Goal: Task Accomplishment & Management: Use online tool/utility

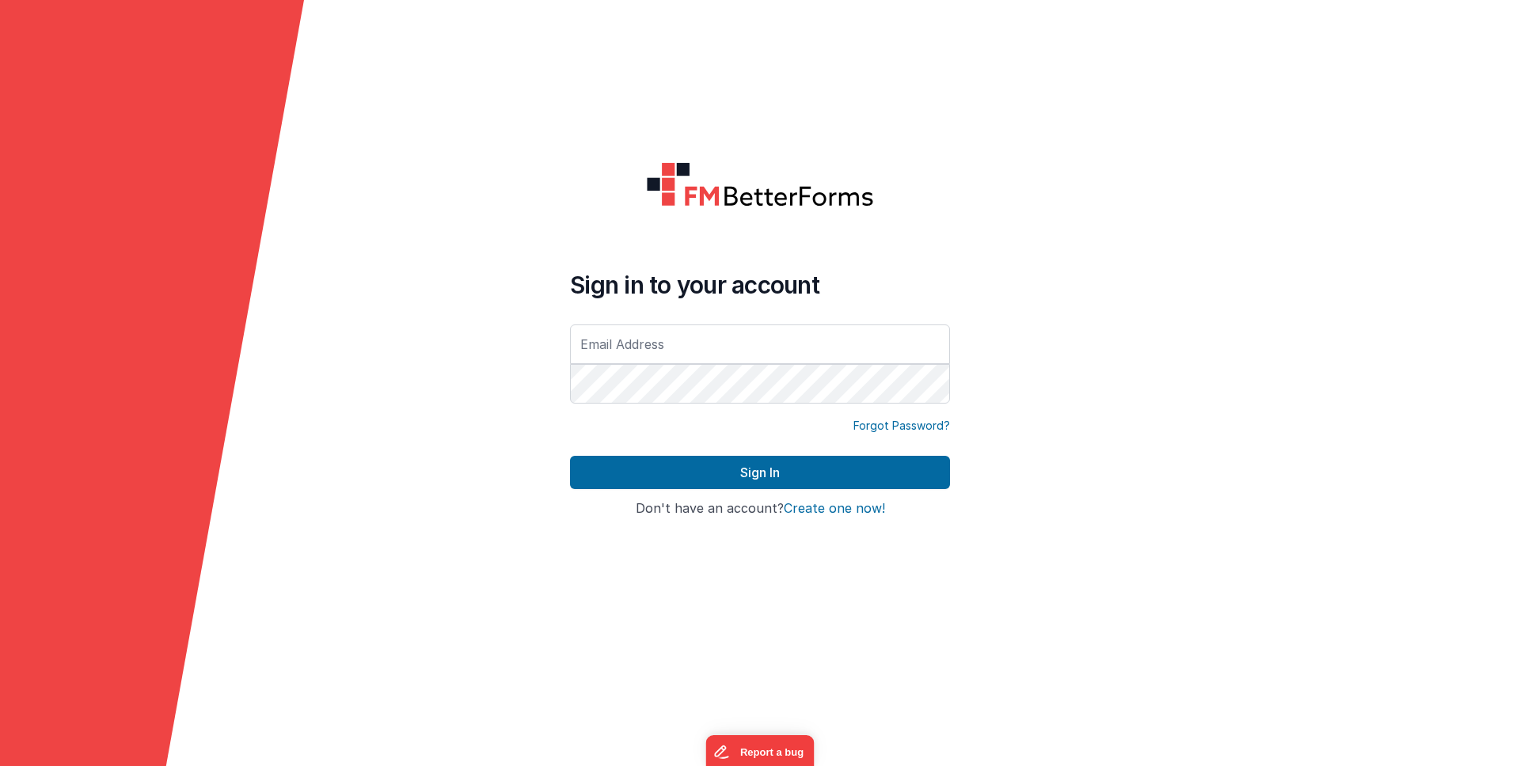
click at [555, 493] on form "Sign in to your account Forgot Password? Sign In Sign in with Google Don't have…" at bounding box center [760, 383] width 1520 height 766
click at [647, 325] on input "text" at bounding box center [760, 345] width 380 height 40
type input "[PERSON_NAME][EMAIL_ADDRESS][DOMAIN_NAME]"
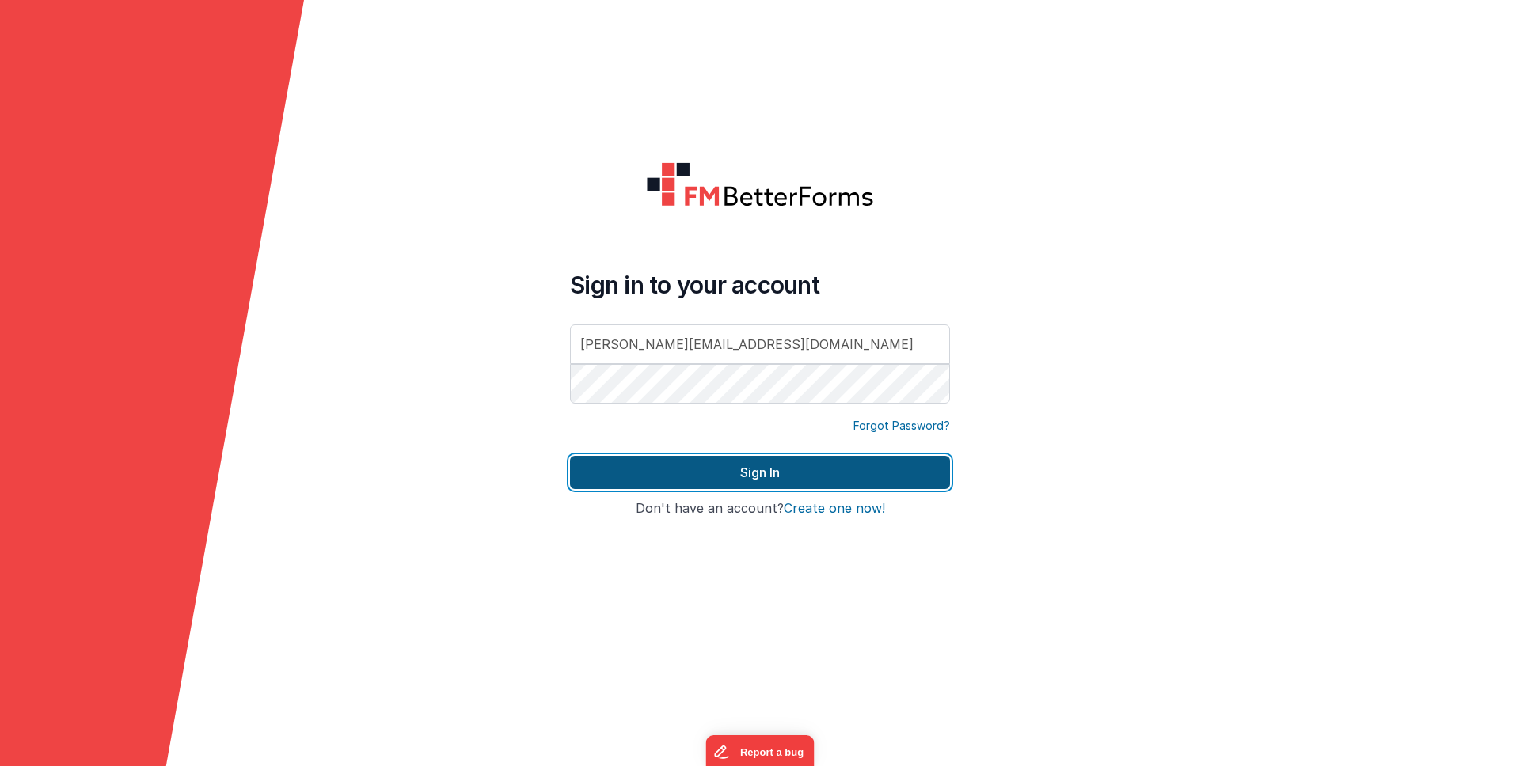
click at [735, 460] on button "Sign In" at bounding box center [760, 472] width 380 height 33
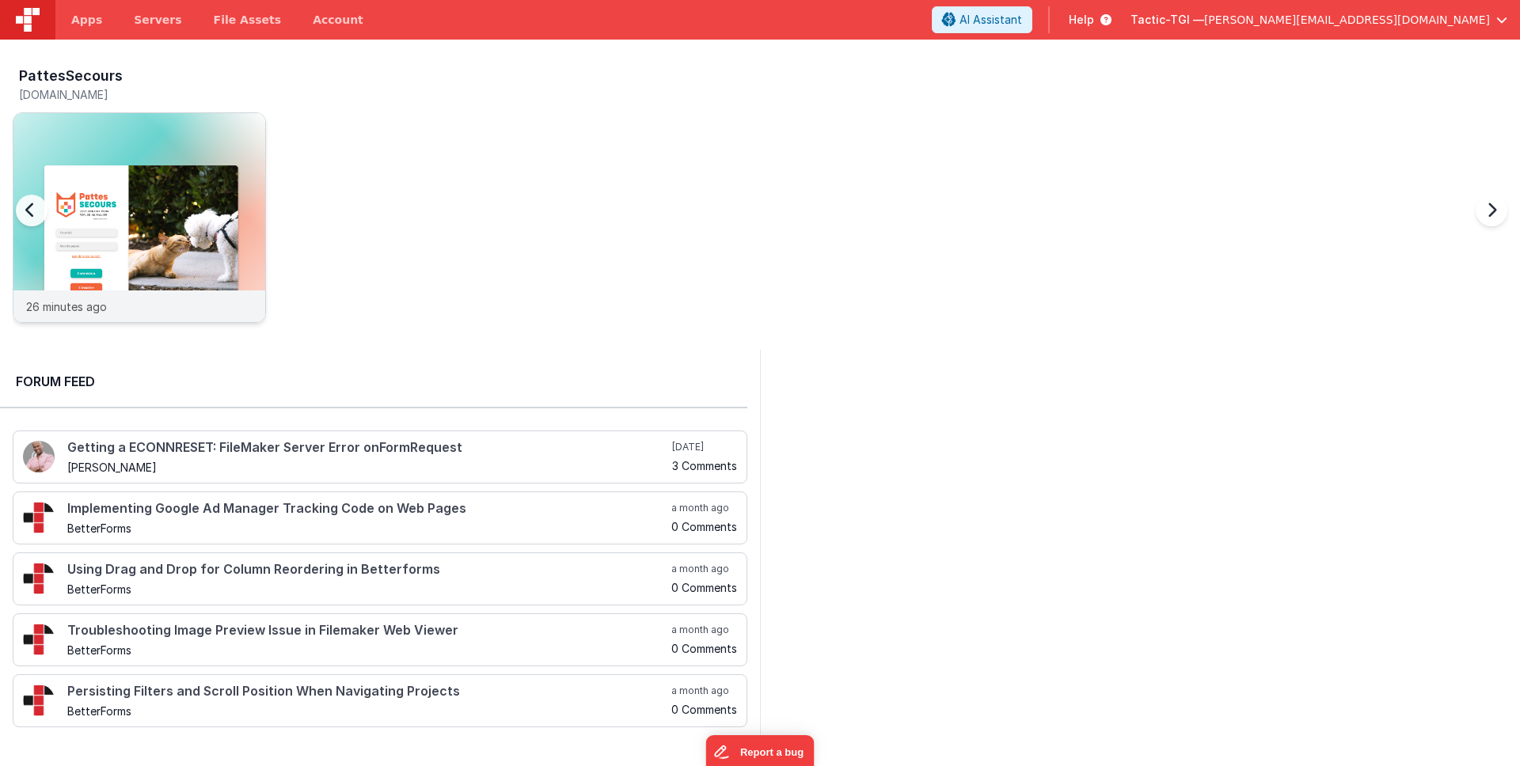
click at [182, 321] on div "PattesSecours [DOMAIN_NAME] 26 minutes ago" at bounding box center [139, 198] width 253 height 272
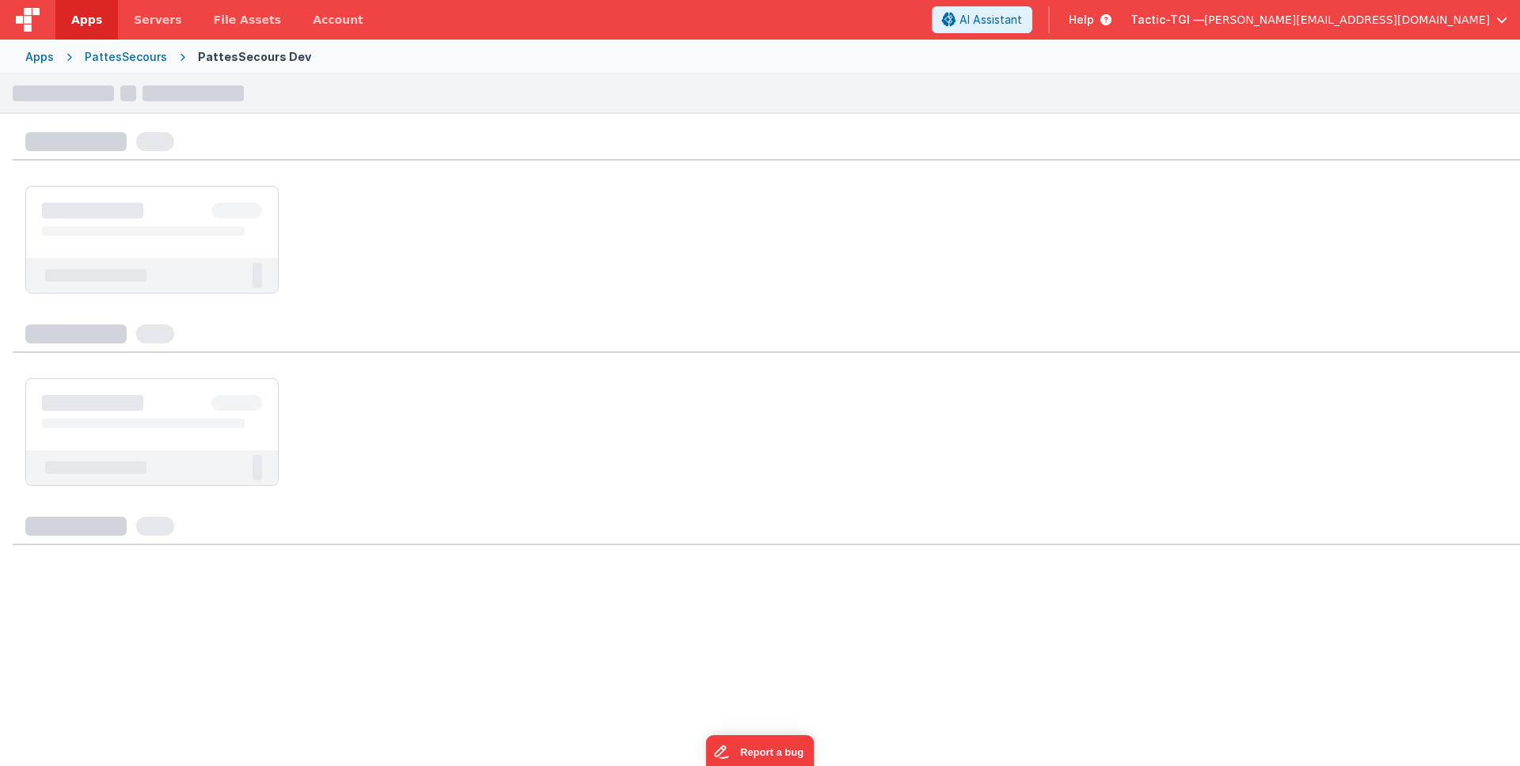
click at [181, 309] on div at bounding box center [760, 337] width 1520 height 57
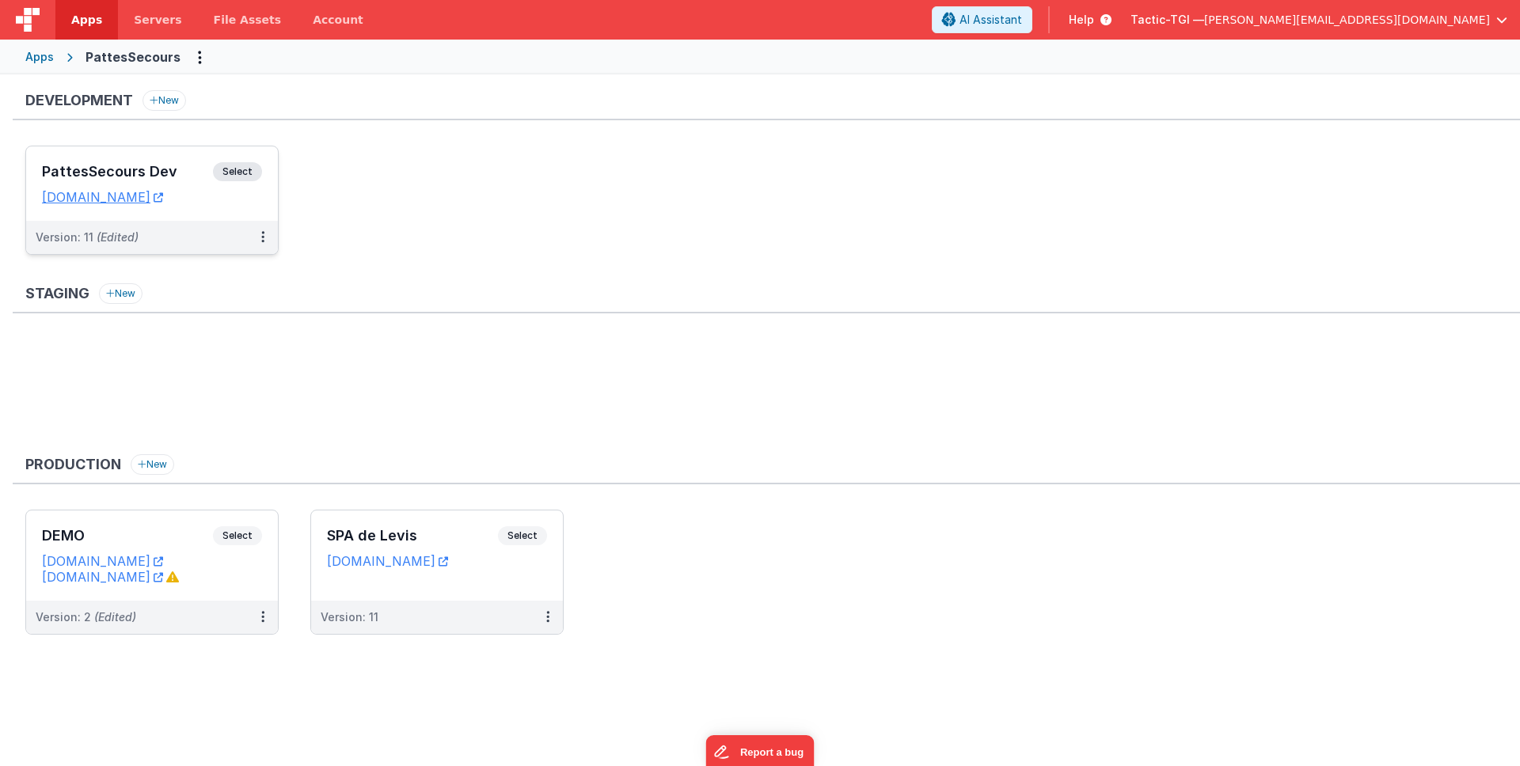
click at [184, 239] on div "Version: 11 (Edited)" at bounding box center [142, 238] width 212 height 16
click at [163, 192] on link "[DOMAIN_NAME]" at bounding box center [102, 197] width 121 height 16
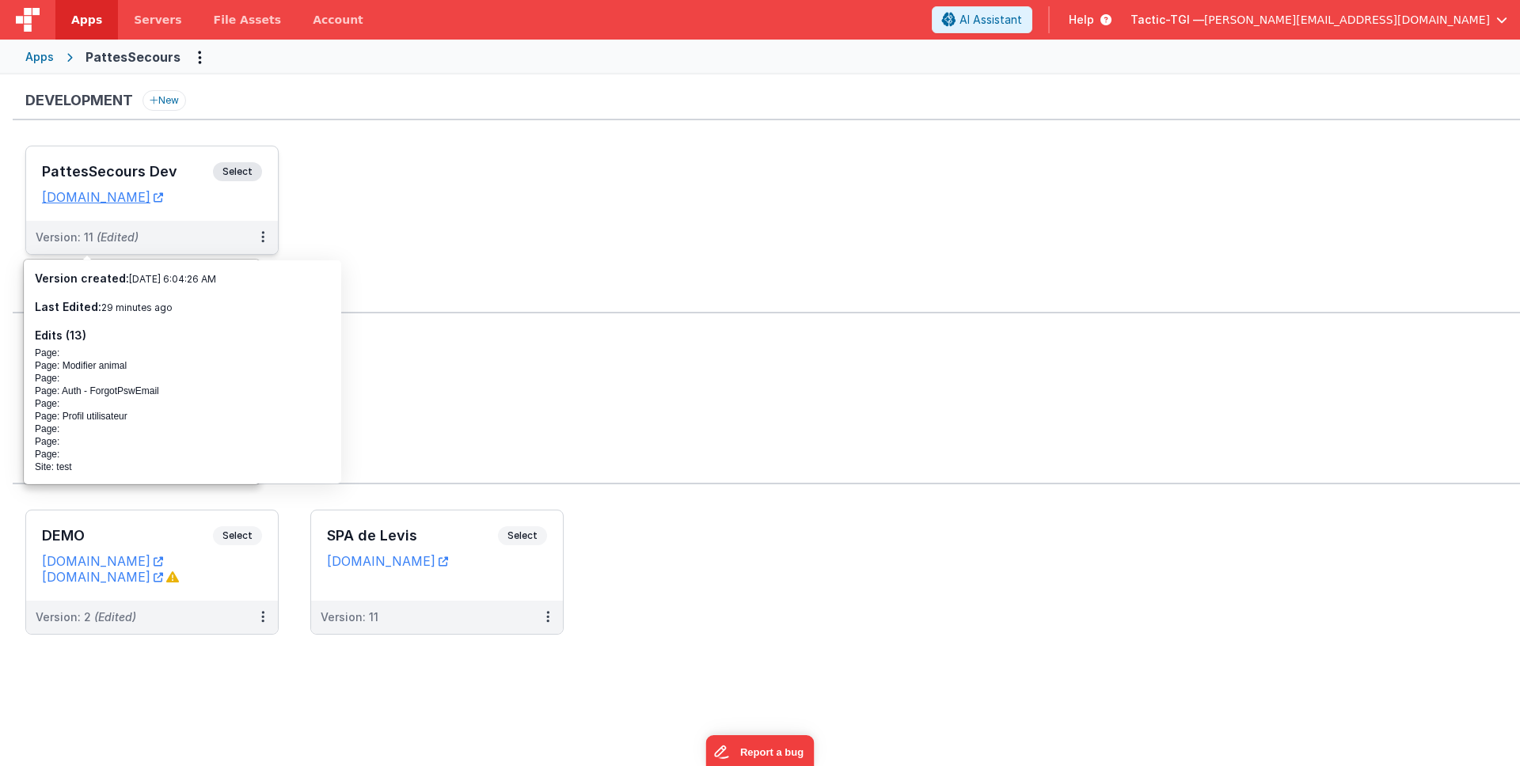
click at [113, 232] on span "(Edited)" at bounding box center [118, 236] width 42 height 13
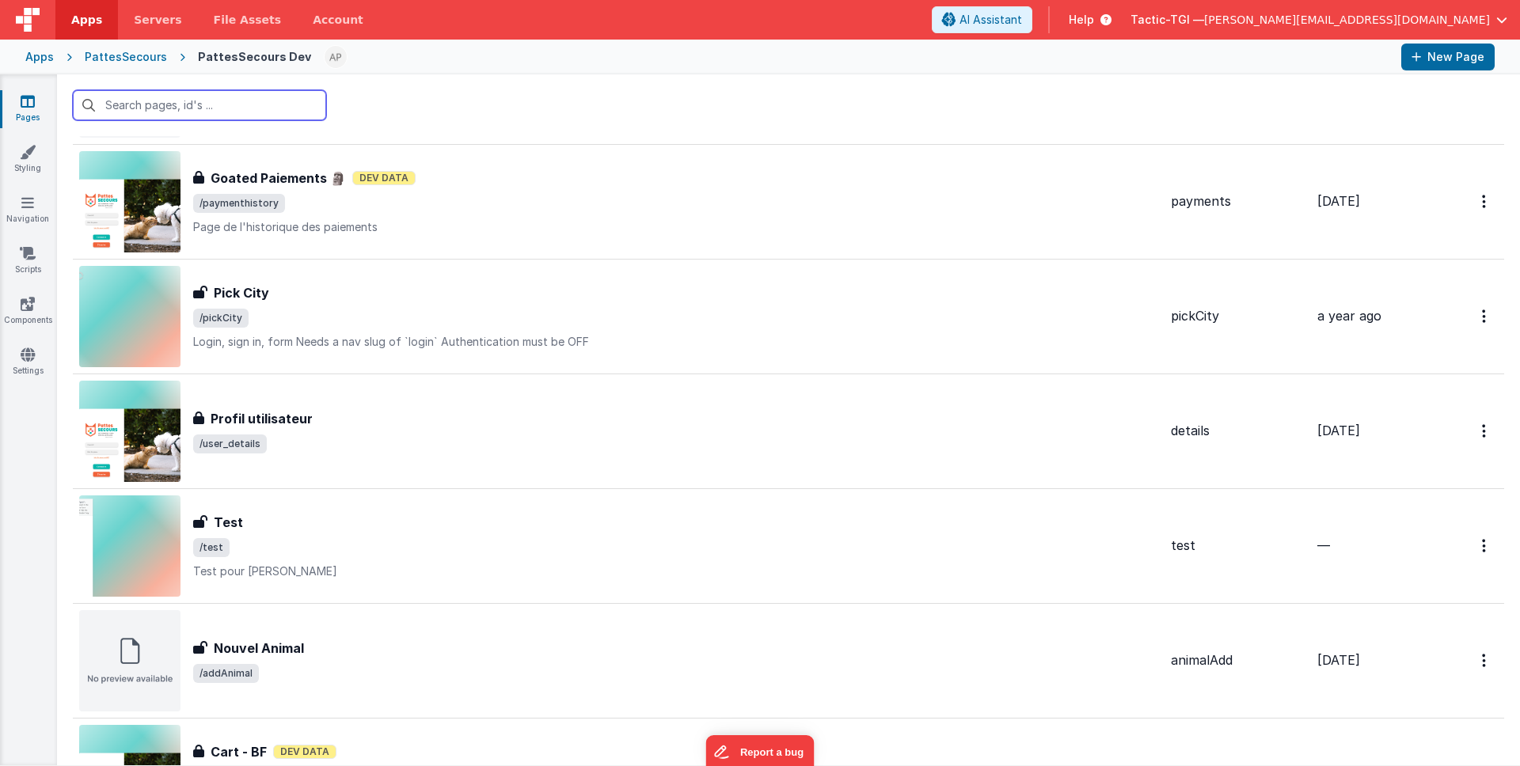
scroll to position [1776, 0]
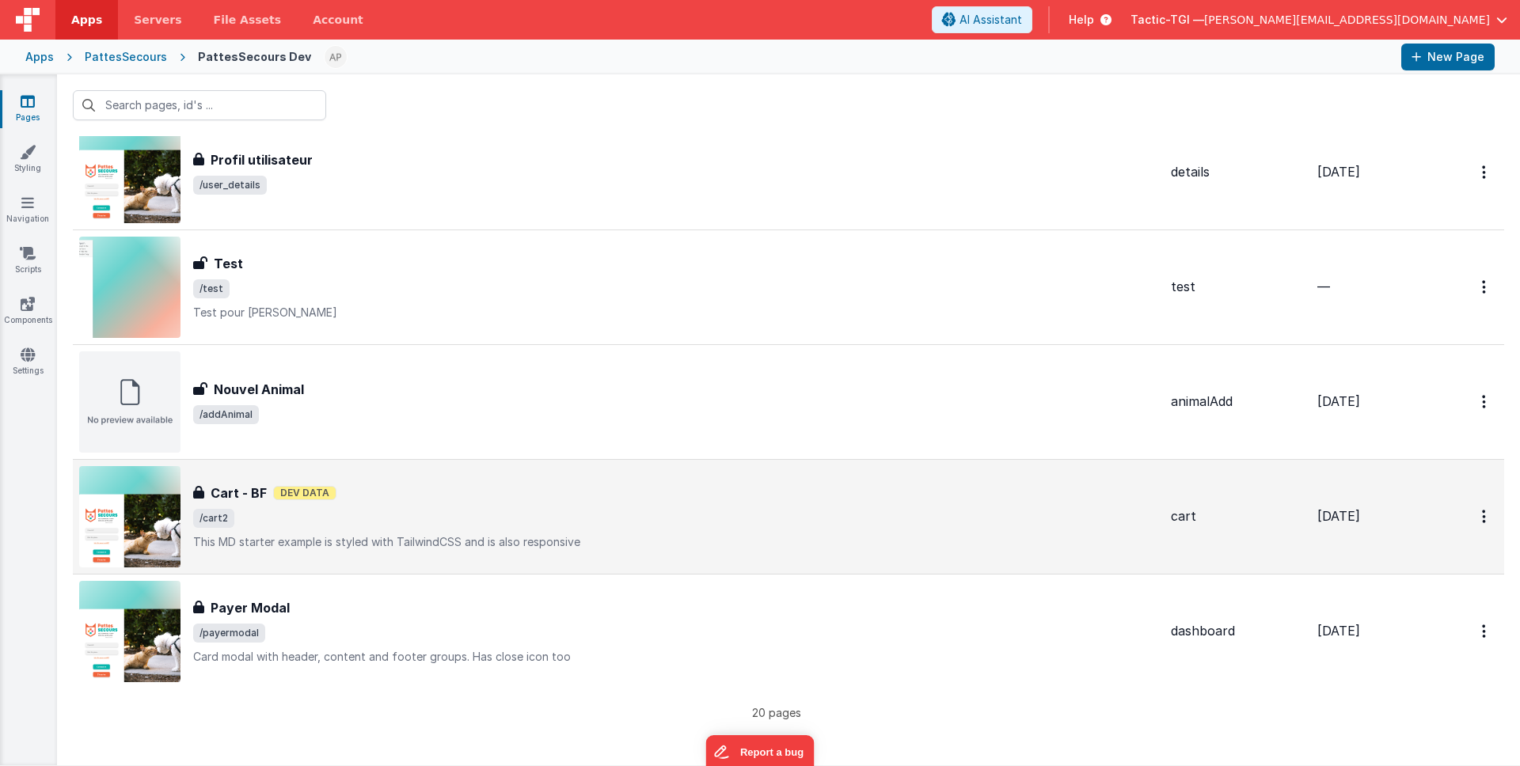
click at [395, 503] on div "Cart - BF Cart - BF Dev Data /cart2 This MD starter example is styled with Tail…" at bounding box center [675, 517] width 965 height 67
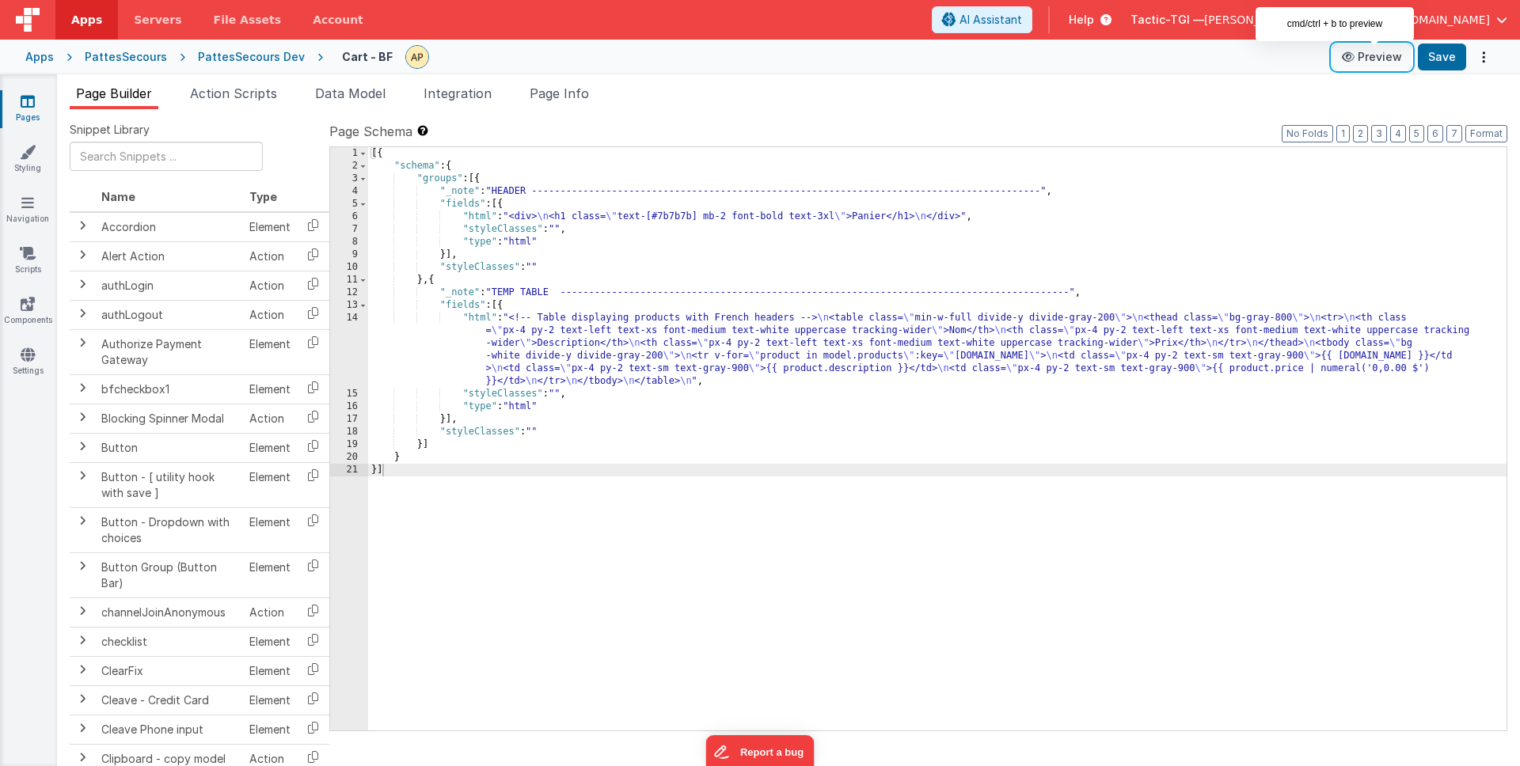
click at [1358, 57] on icon at bounding box center [1350, 56] width 16 height 11
click at [1379, 58] on button "Preview" at bounding box center [1372, 56] width 79 height 25
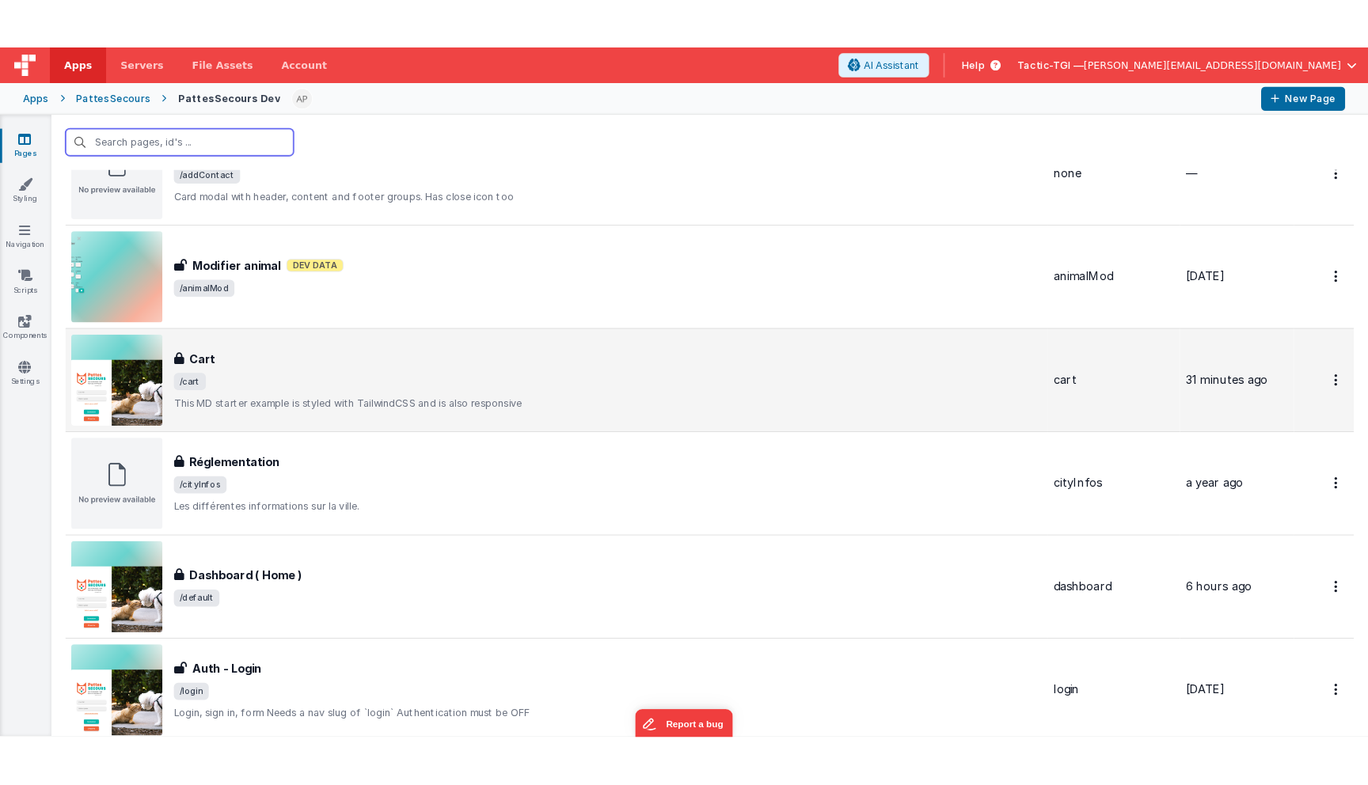
scroll to position [135, 0]
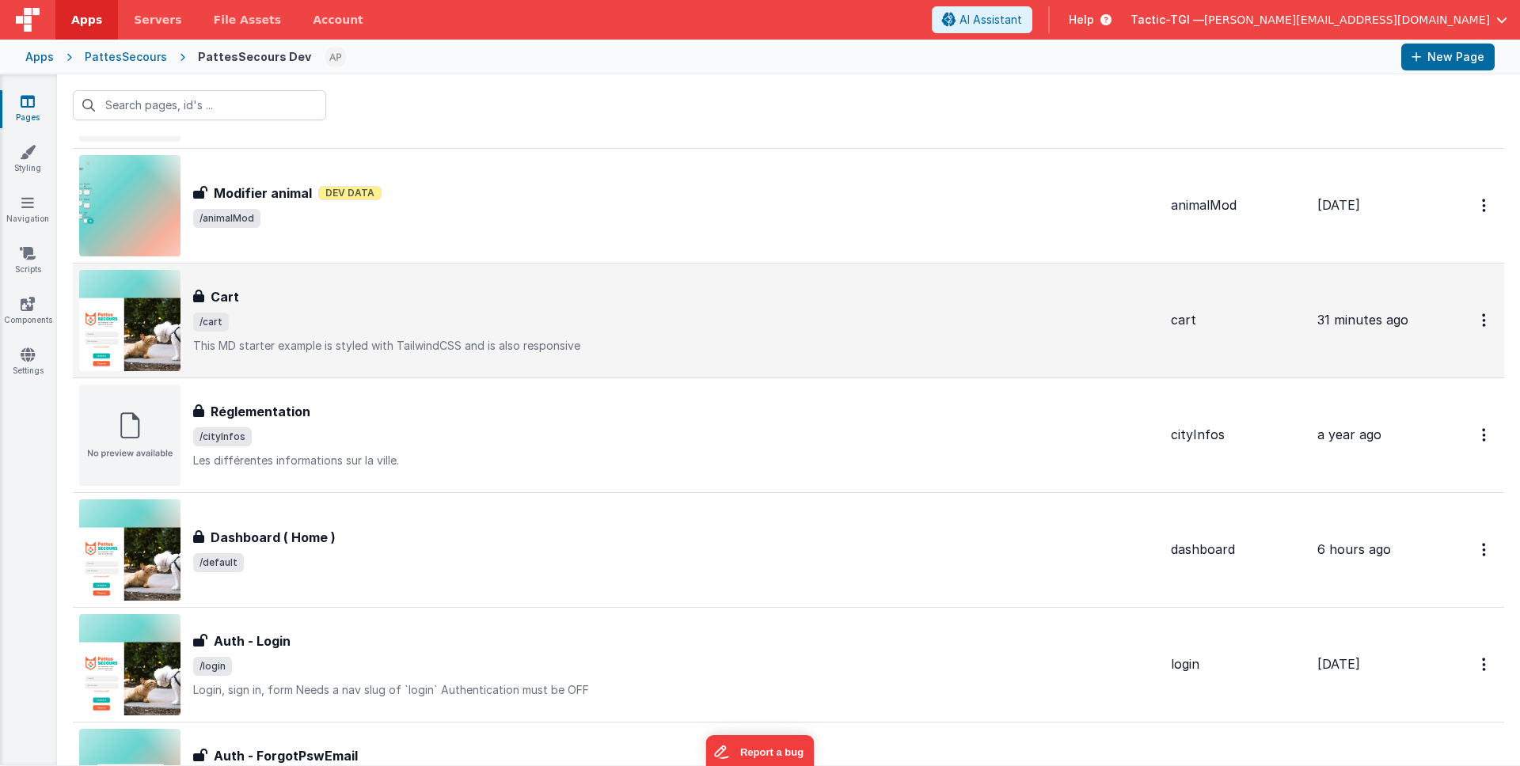
click at [696, 327] on span "/cart" at bounding box center [675, 322] width 965 height 19
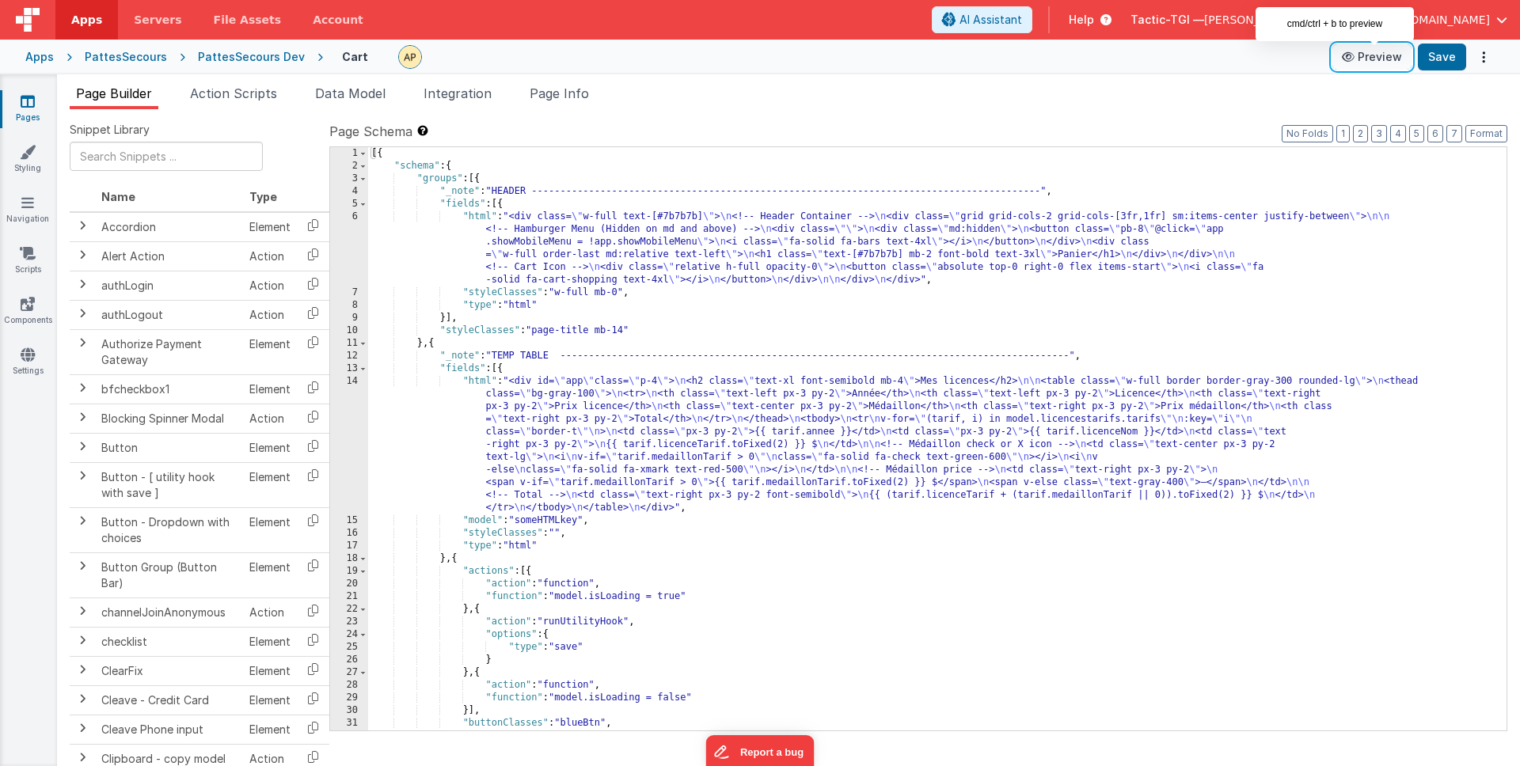
click at [1367, 56] on button "Preview" at bounding box center [1372, 56] width 79 height 25
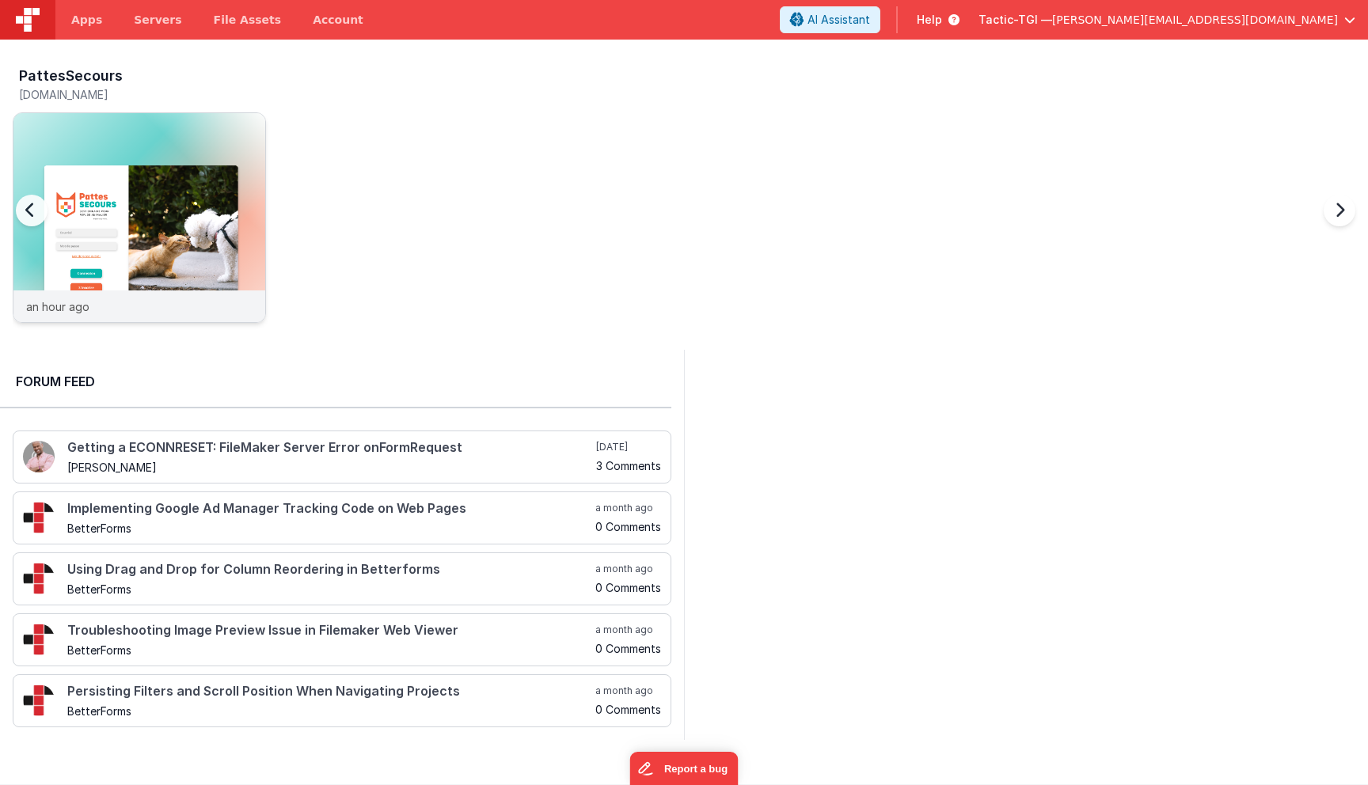
click at [188, 310] on div "an hour ago" at bounding box center [139, 307] width 252 height 32
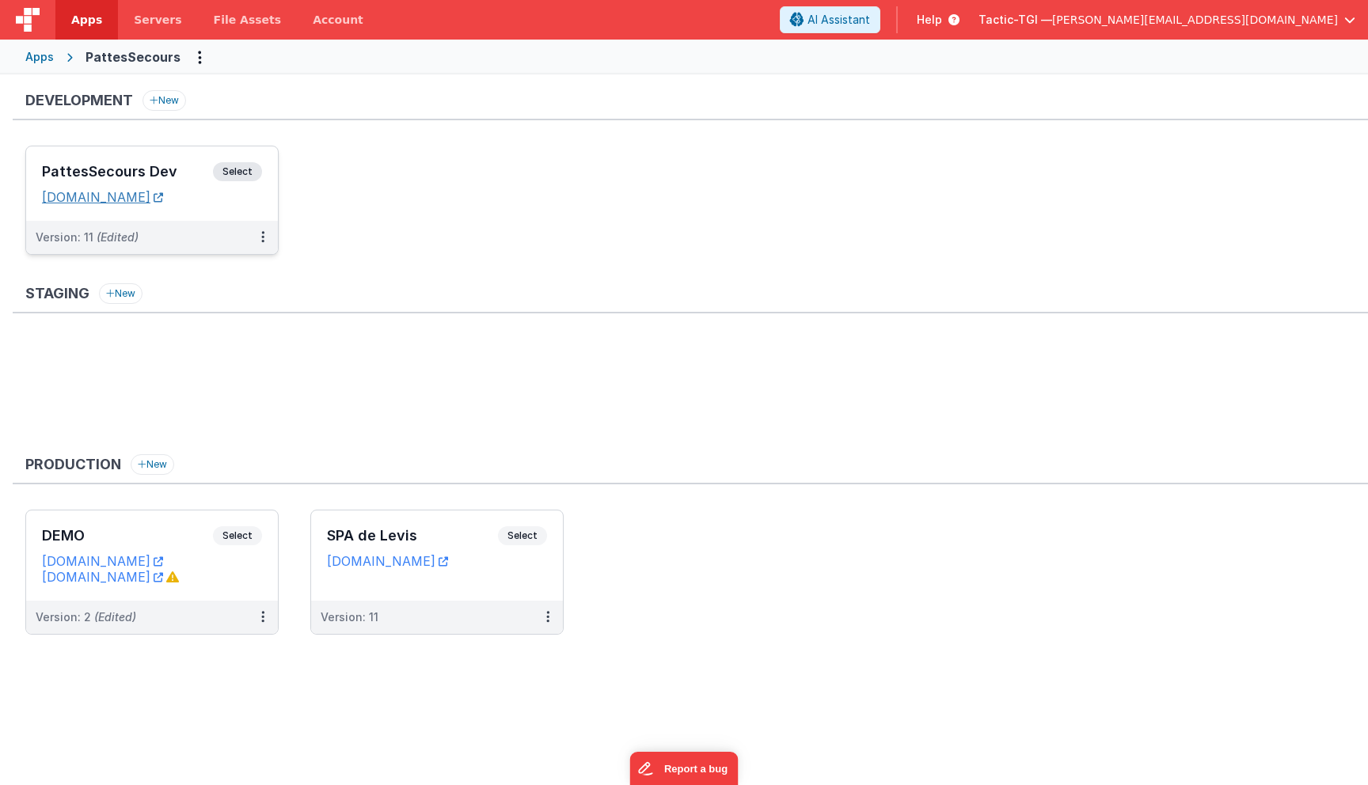
click at [162, 200] on link "[DOMAIN_NAME]" at bounding box center [102, 197] width 121 height 16
click at [207, 239] on div "Version: 11 (Edited)" at bounding box center [142, 238] width 212 height 16
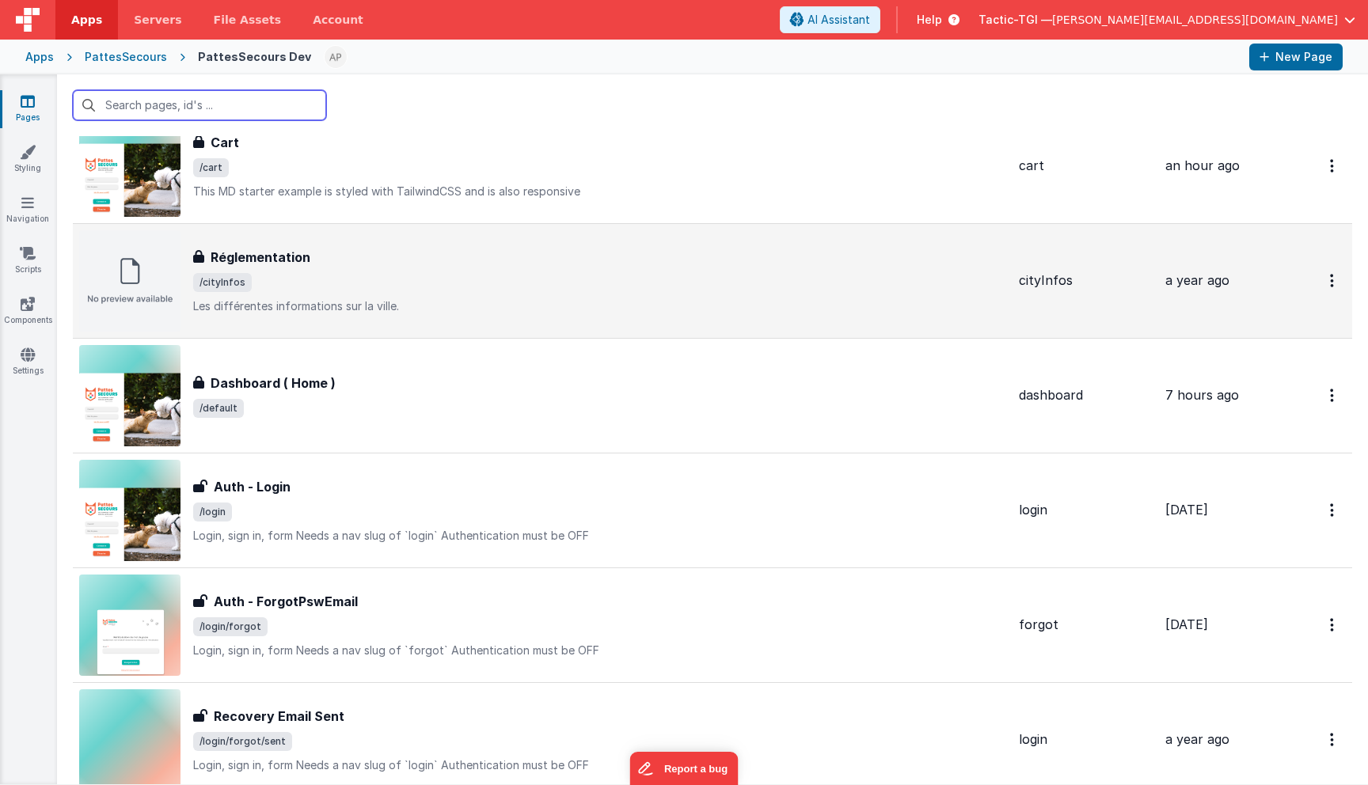
scroll to position [261, 0]
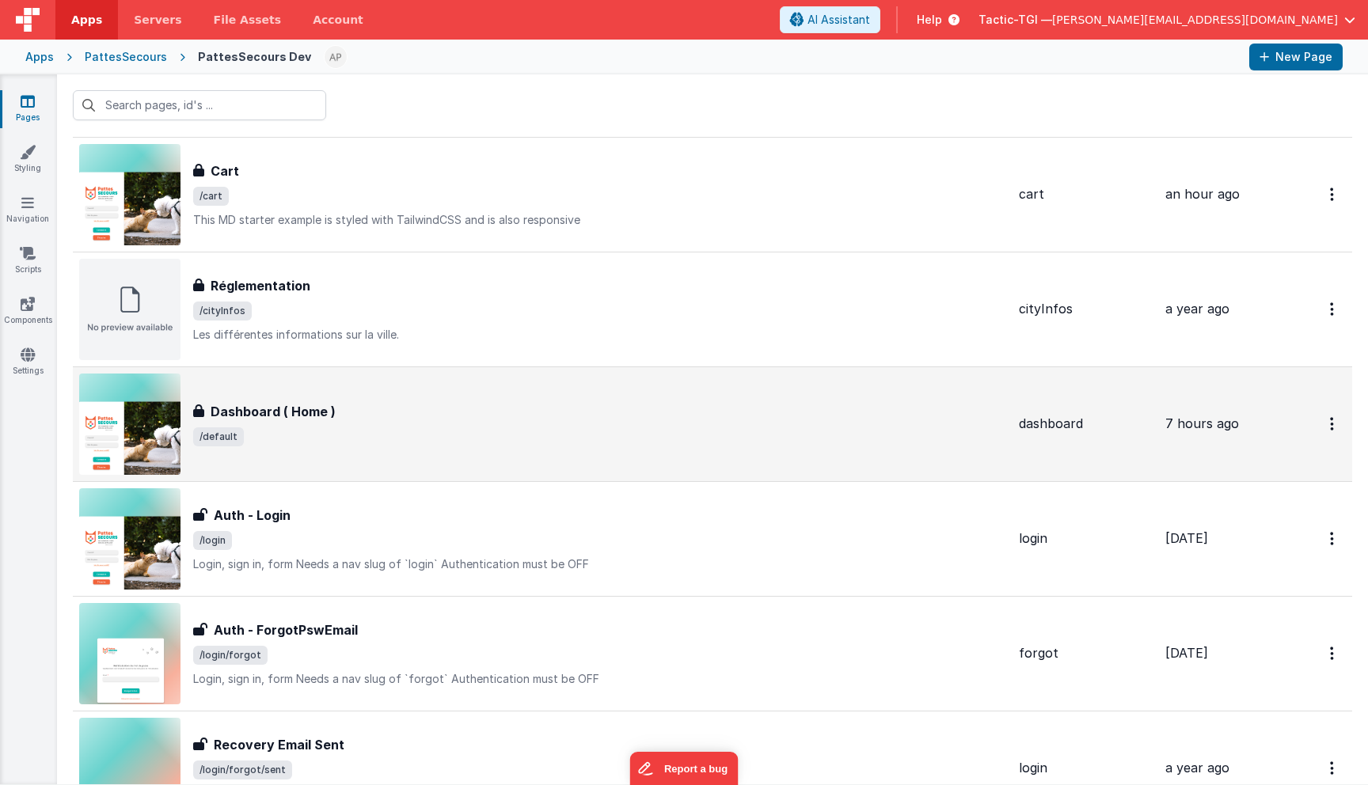
click at [339, 421] on div "Dashboard ( Home ) Dashboard ( Home ) /default" at bounding box center [599, 424] width 813 height 44
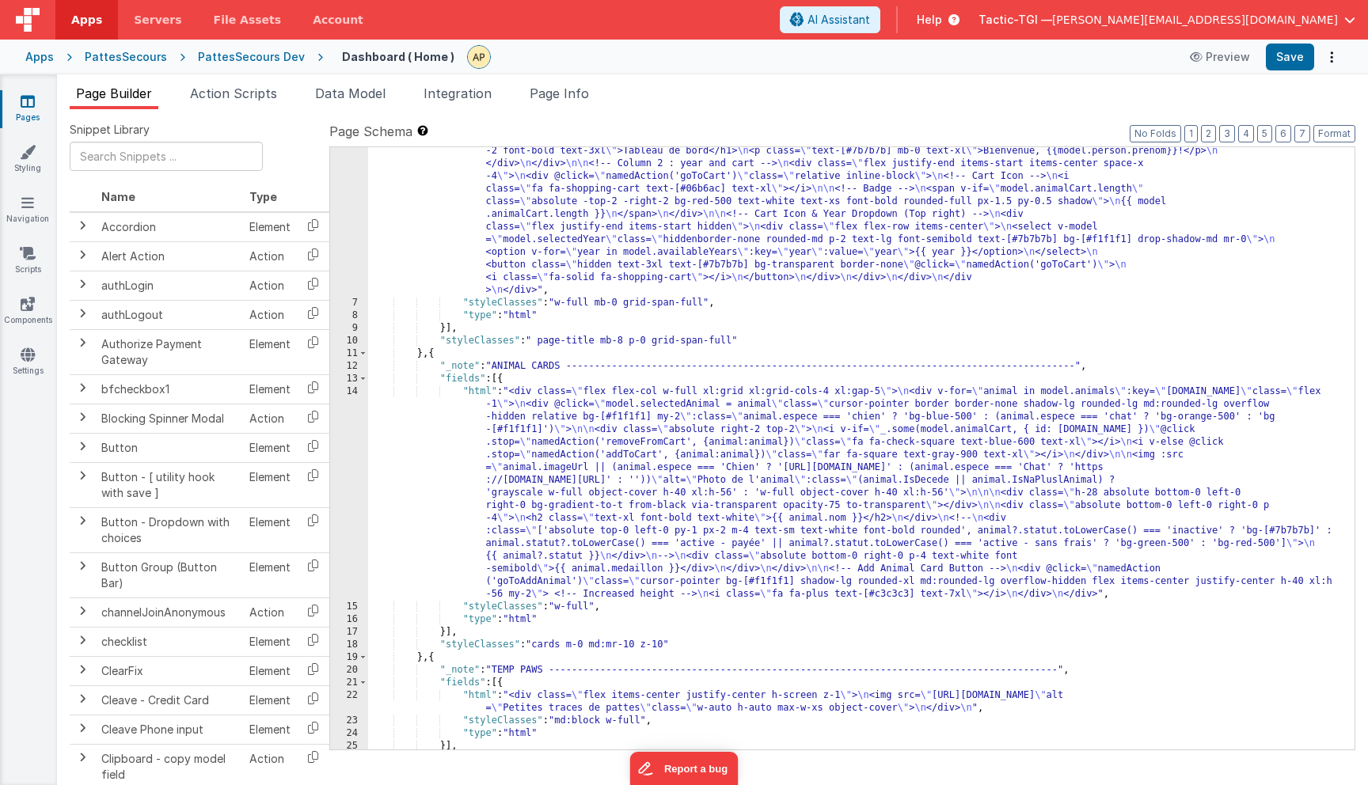
scroll to position [136, 0]
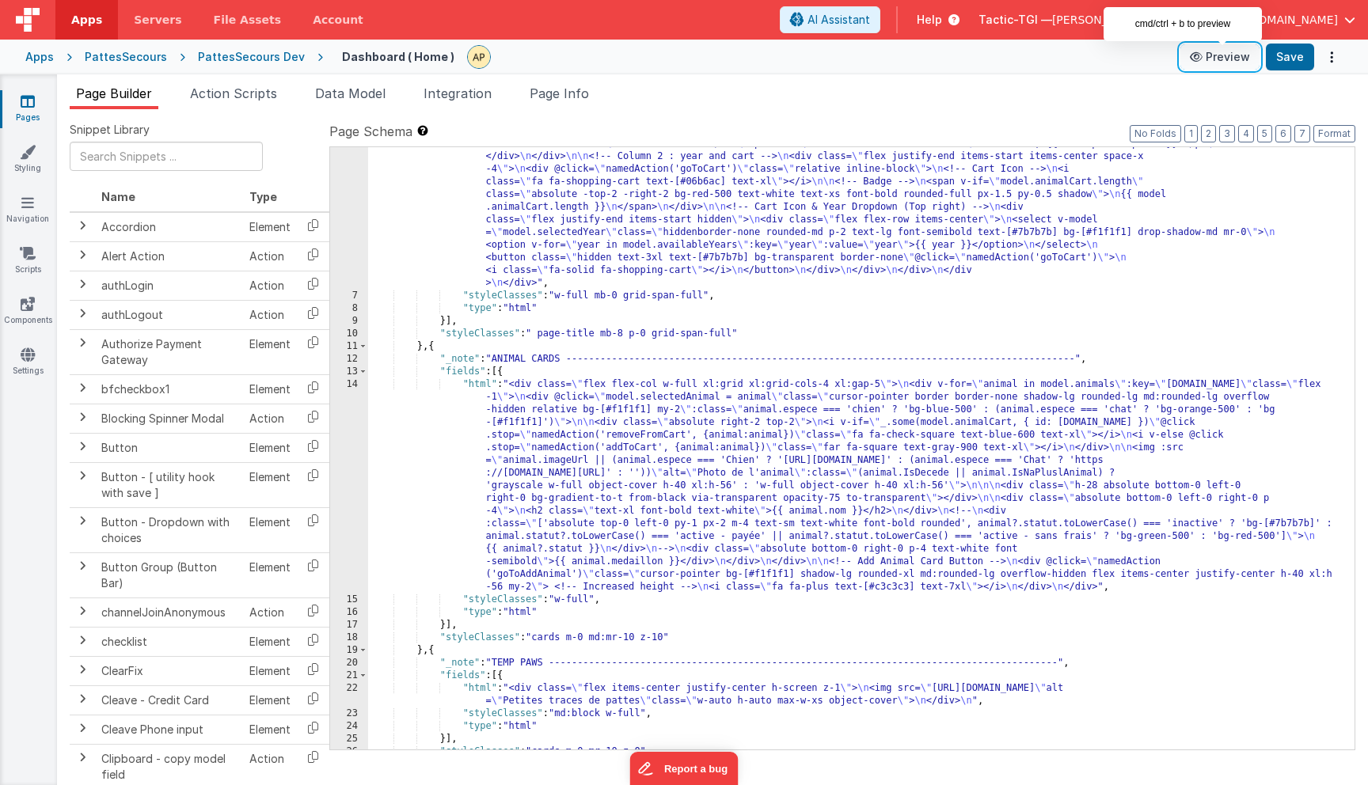
click at [1222, 57] on button "Preview" at bounding box center [1220, 56] width 79 height 25
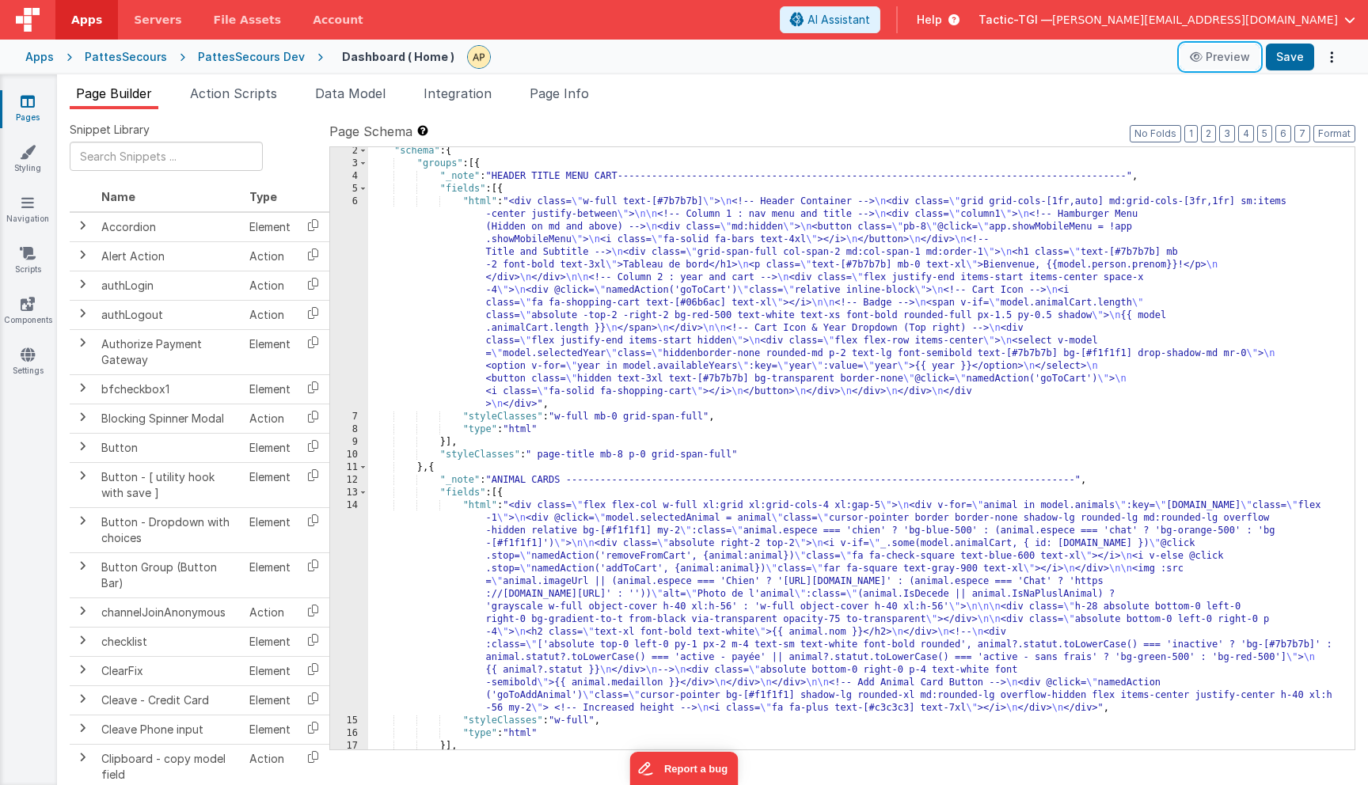
scroll to position [26, 0]
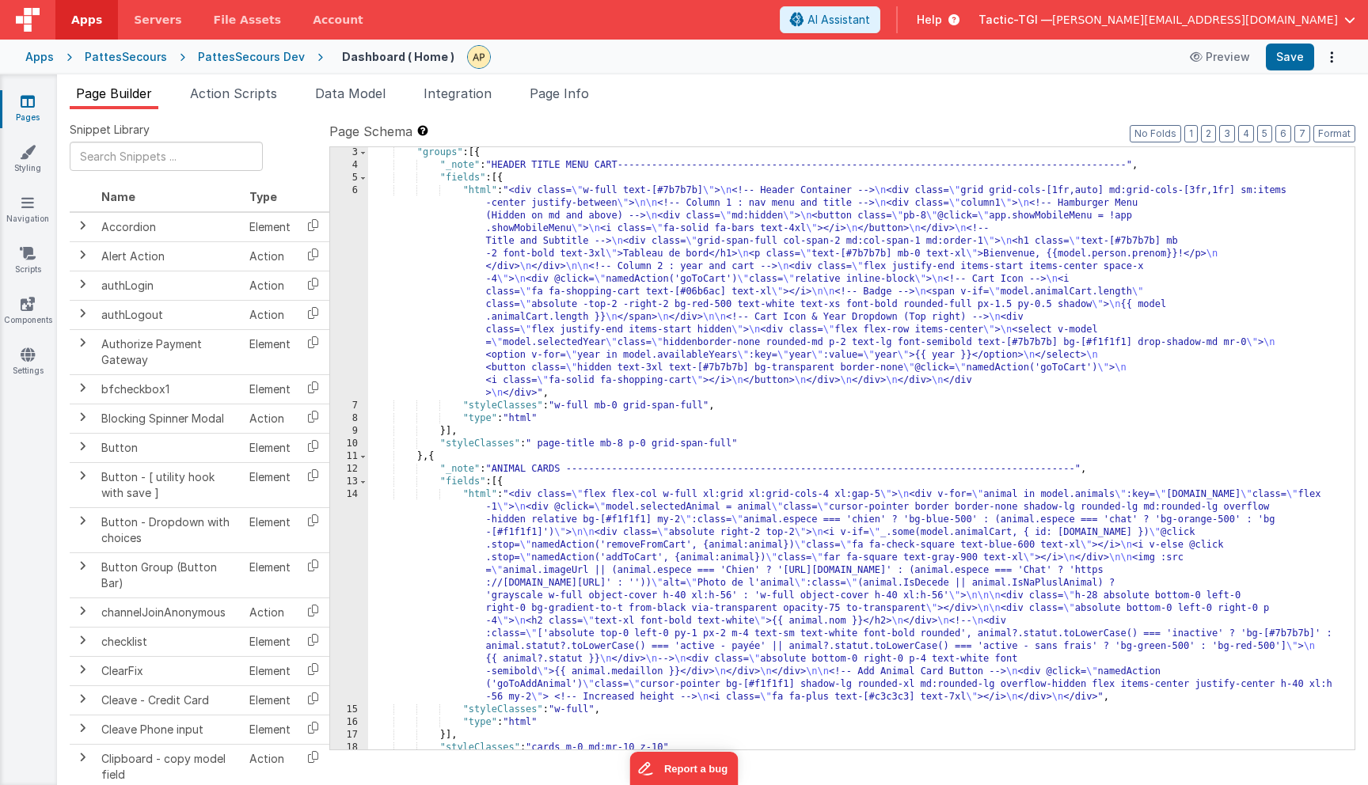
click at [756, 296] on div ""groups" : [{ "_note" : "HEADER TITLE MENU CART--------------------------------…" at bounding box center [855, 460] width 975 height 628
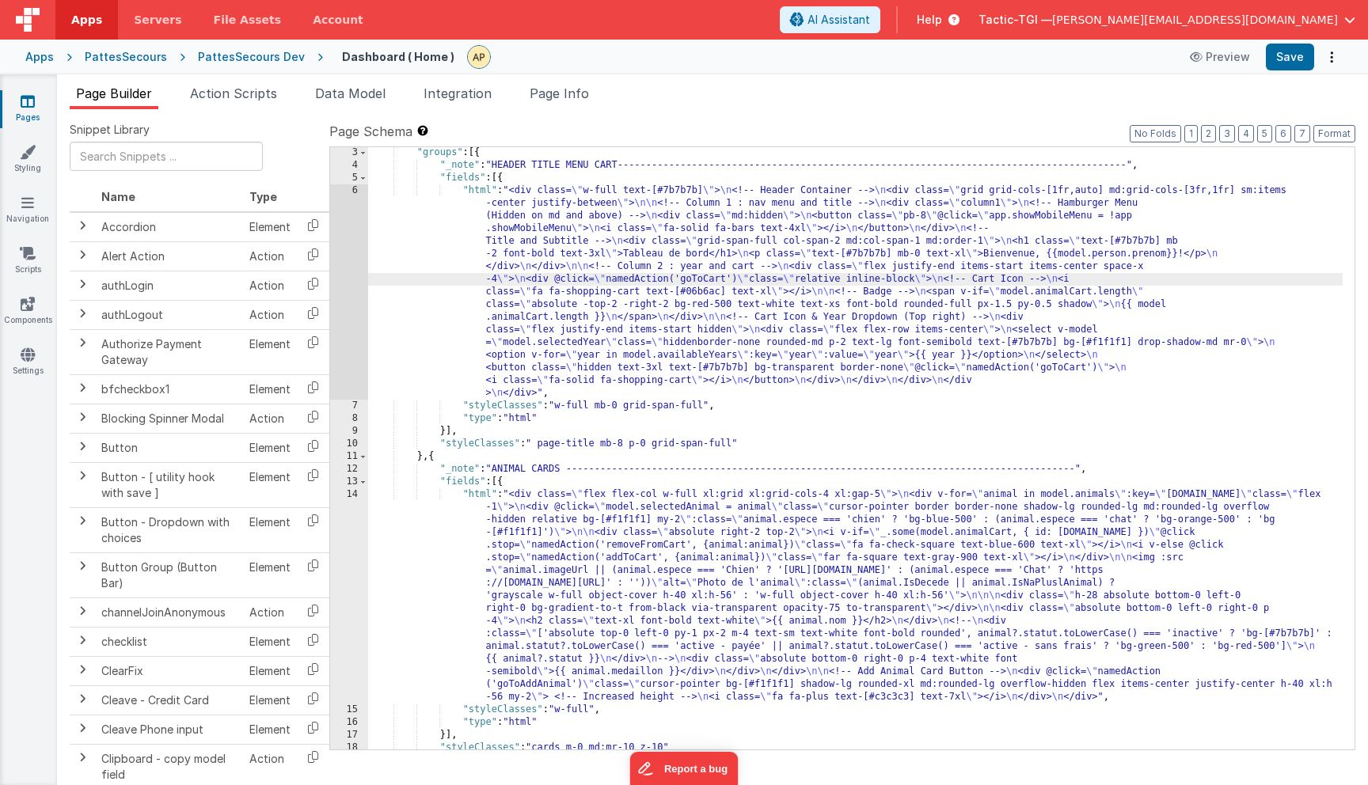
click at [1111, 279] on div ""groups" : [{ "_note" : "HEADER TITLE MENU CART--------------------------------…" at bounding box center [855, 460] width 975 height 628
click at [826, 309] on div ""groups" : [{ "_note" : "HEADER TITLE MENU CART--------------------------------…" at bounding box center [855, 460] width 975 height 628
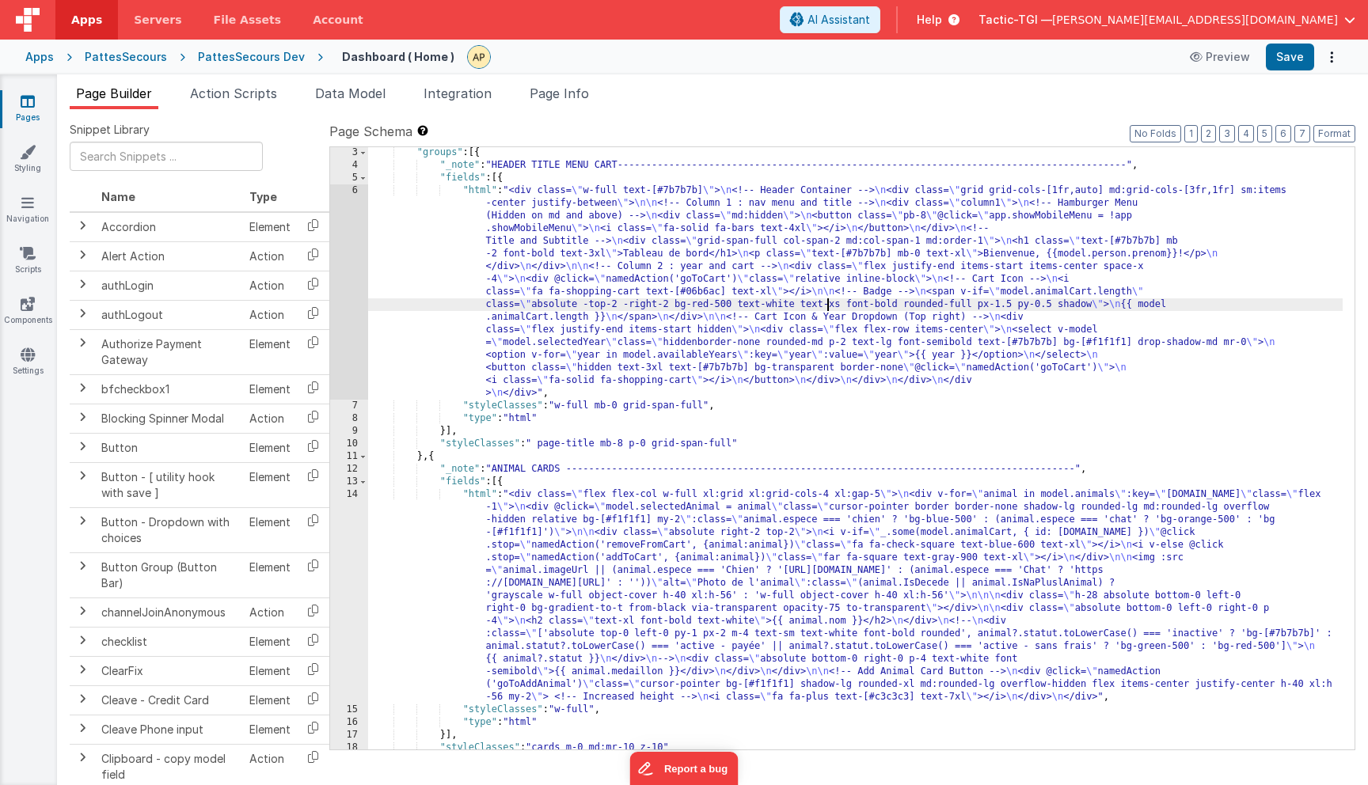
click at [593, 282] on div ""groups" : [{ "_note" : "HEADER TITLE MENU CART--------------------------------…" at bounding box center [855, 460] width 975 height 628
